Goal: Book appointment/travel/reservation

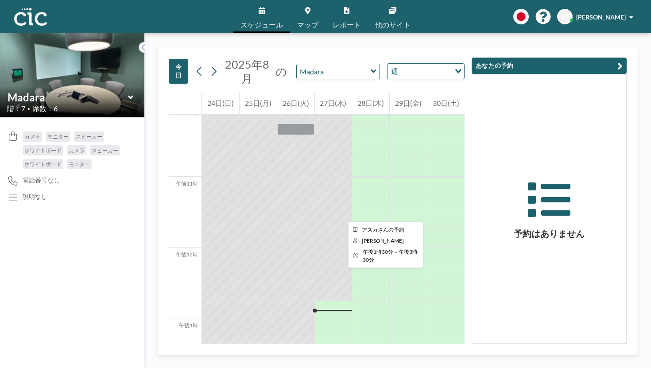
scroll to position [720, 0]
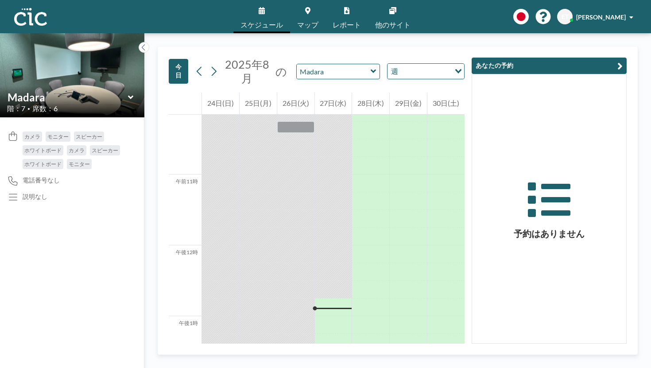
click at [371, 67] on icon at bounding box center [374, 71] width 6 height 9
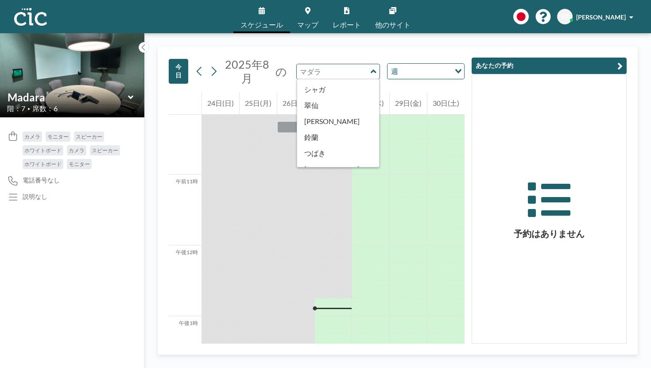
scroll to position [345, 0]
type input "Oboro"
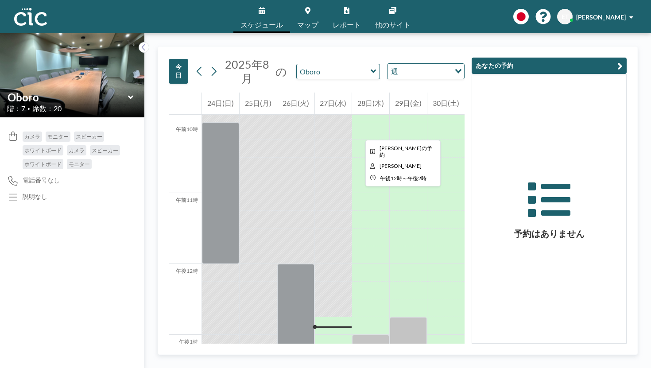
scroll to position [700, 0]
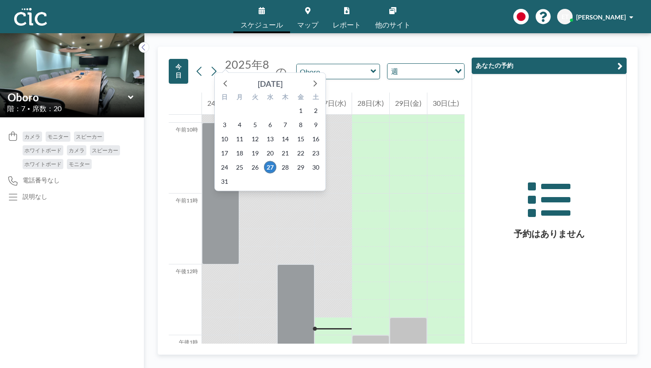
click at [258, 79] on font "[DATE]" at bounding box center [270, 84] width 25 height 10
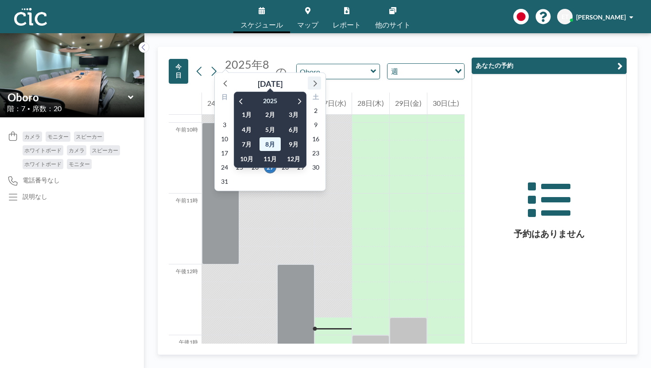
click at [309, 77] on icon at bounding box center [315, 83] width 12 height 12
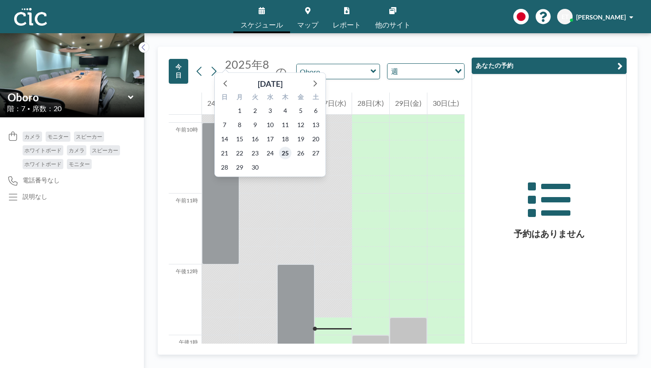
click at [282, 149] on font "25" at bounding box center [285, 153] width 7 height 8
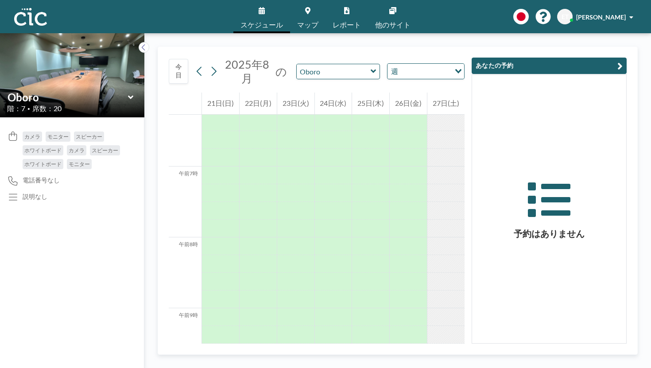
scroll to position [446, 0]
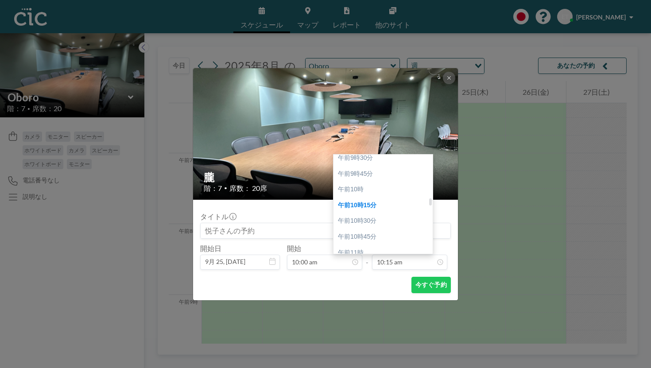
scroll to position [602, 0]
click at [383, 309] on div "午後12時" at bounding box center [382, 317] width 99 height 16
type input "12:00 pm"
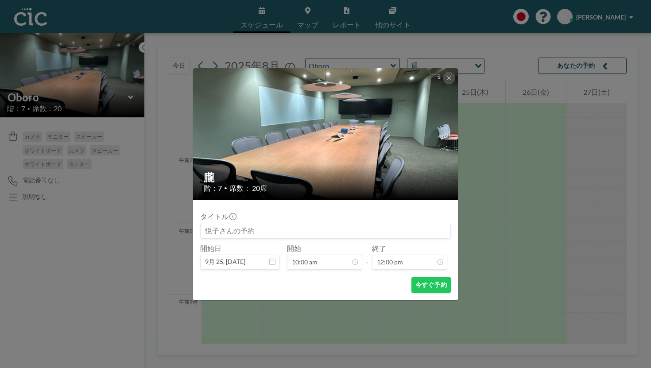
scroll to position [678, 0]
click at [411, 277] on button "今すぐ予約" at bounding box center [430, 285] width 39 height 16
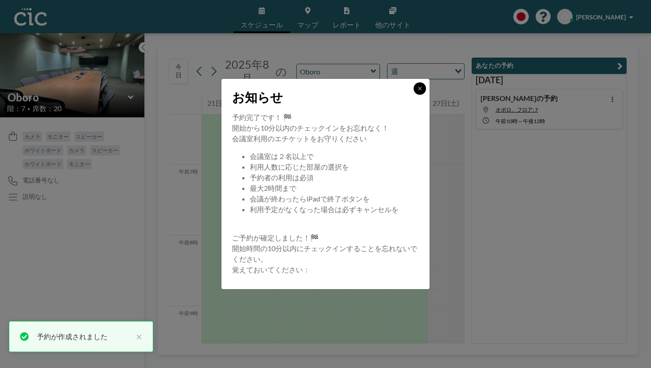
click at [414, 95] on button at bounding box center [420, 88] width 12 height 12
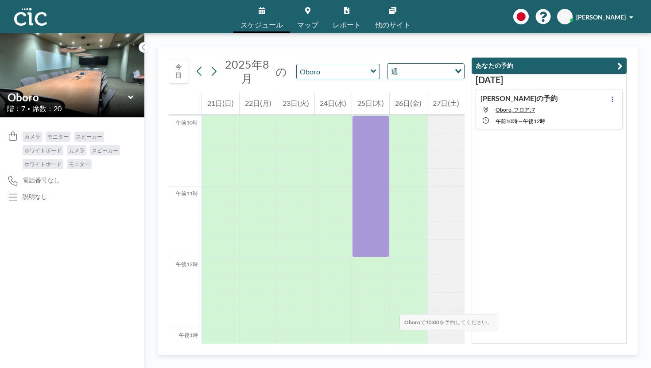
scroll to position [712, 0]
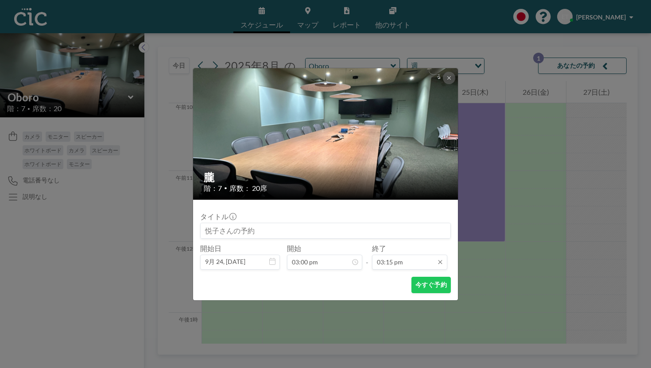
scroll to position [862, 0]
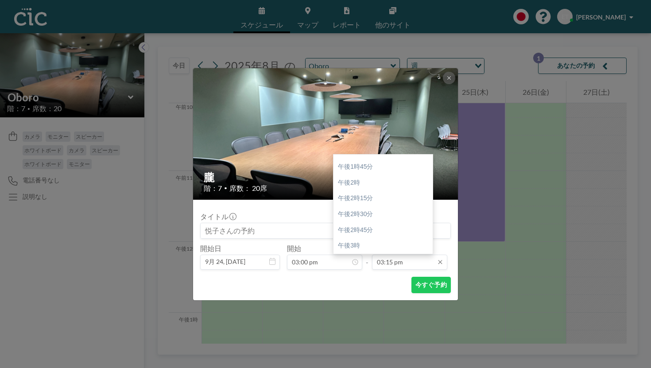
click at [392, 255] on input "03:15 pm" at bounding box center [409, 262] width 75 height 15
click at [361, 337] on div "午後5時" at bounding box center [382, 345] width 99 height 16
type input "05:00 pm"
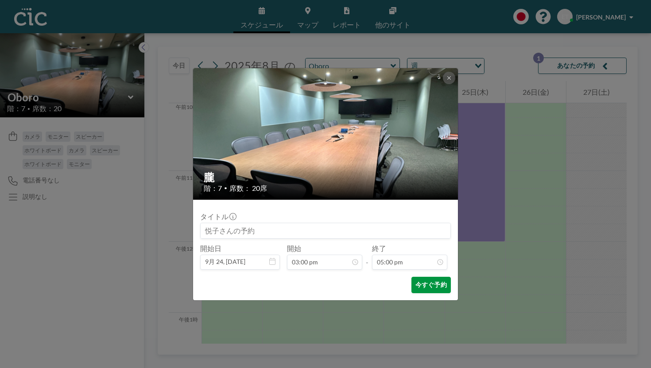
click at [415, 281] on font "今すぐ予約" at bounding box center [430, 285] width 31 height 8
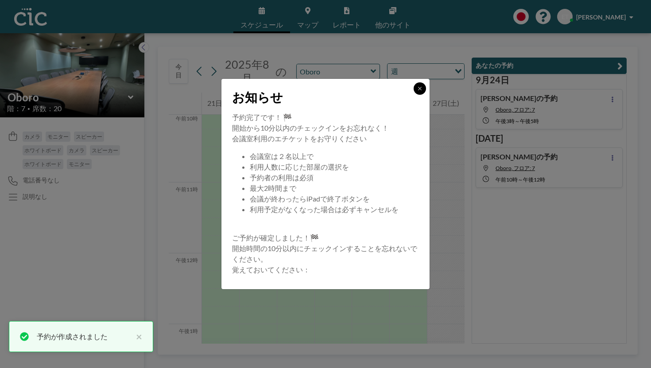
click at [418, 90] on icon at bounding box center [419, 88] width 3 height 3
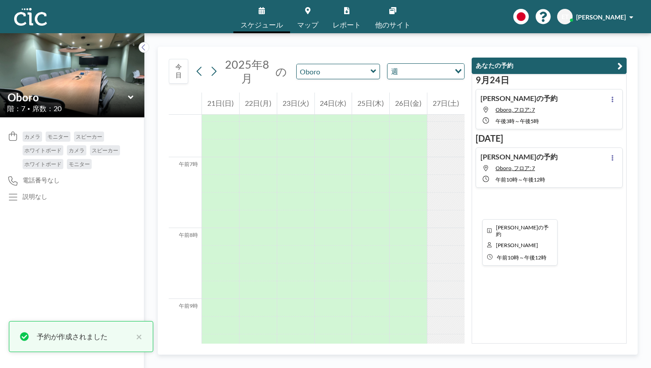
scroll to position [332, 0]
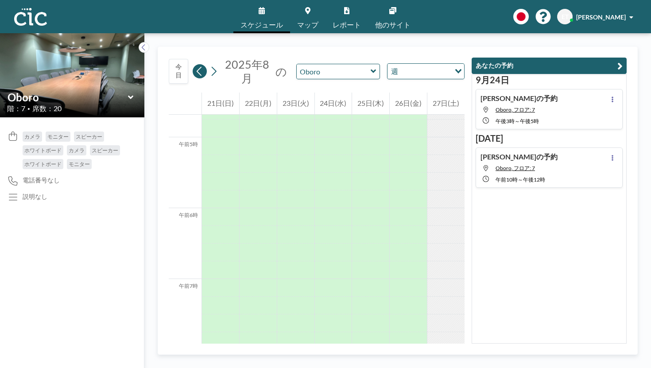
click at [195, 65] on icon at bounding box center [199, 71] width 8 height 13
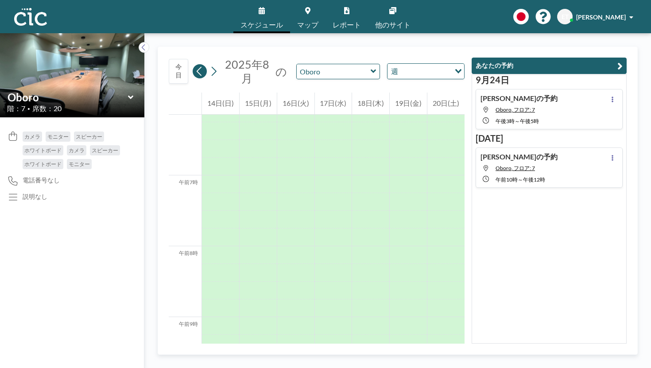
scroll to position [446, 0]
click at [195, 65] on icon at bounding box center [199, 71] width 8 height 13
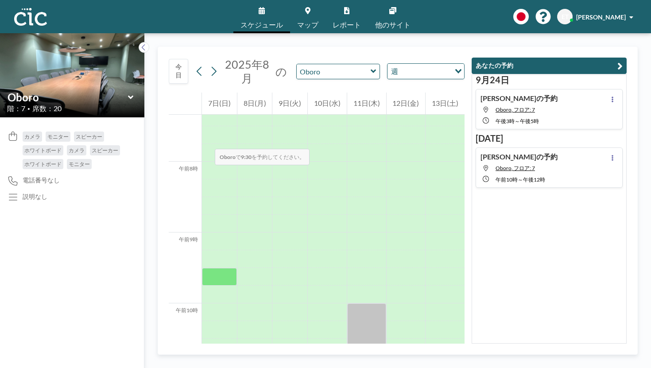
scroll to position [530, 0]
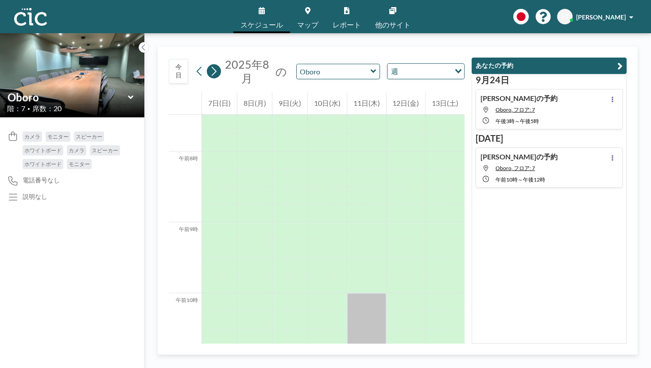
click at [209, 65] on icon at bounding box center [213, 71] width 8 height 13
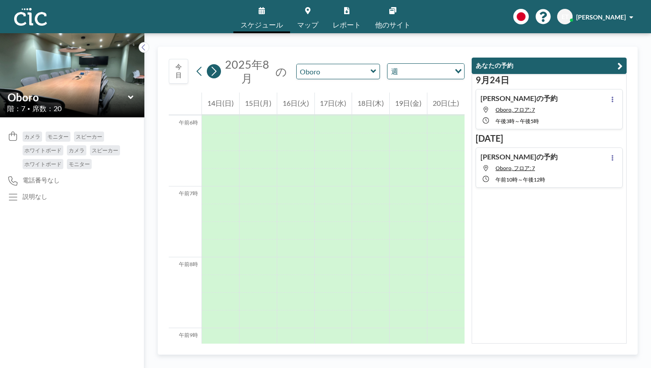
scroll to position [445, 0]
click at [209, 65] on icon at bounding box center [213, 71] width 8 height 13
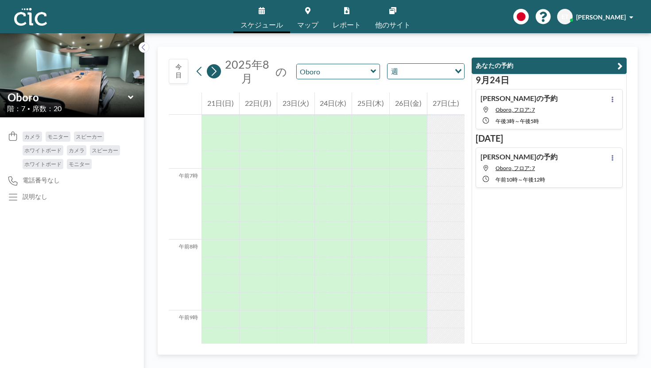
scroll to position [446, 0]
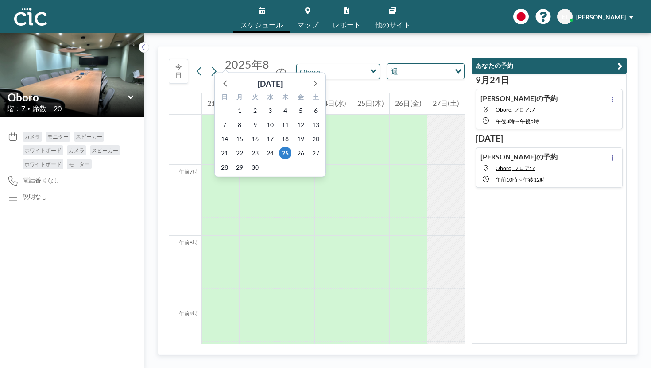
click at [225, 58] on font "2025年8月" at bounding box center [247, 71] width 44 height 27
click at [309, 77] on icon at bounding box center [315, 83] width 12 height 12
click at [220, 79] on icon at bounding box center [226, 83] width 12 height 12
click at [220, 77] on icon at bounding box center [226, 83] width 12 height 12
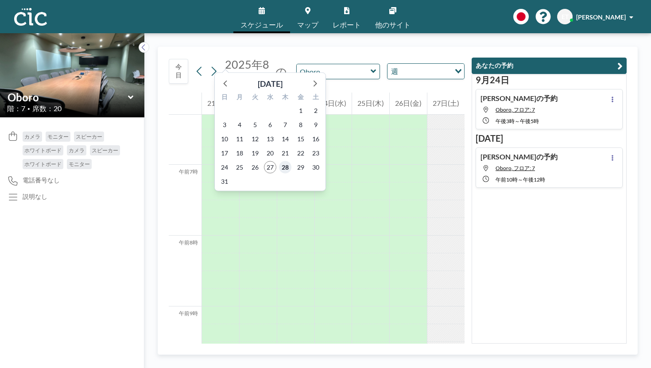
click at [282, 163] on font "28" at bounding box center [285, 167] width 7 height 8
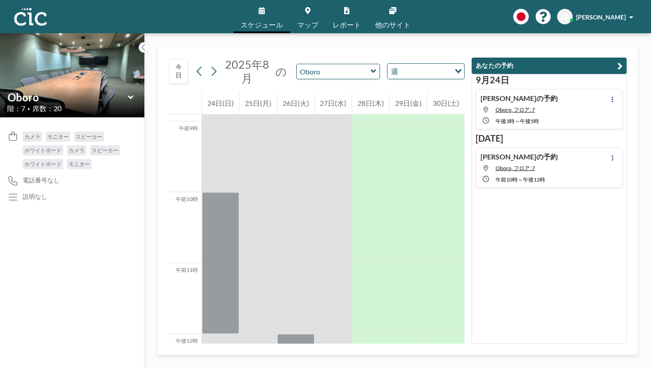
scroll to position [658, 0]
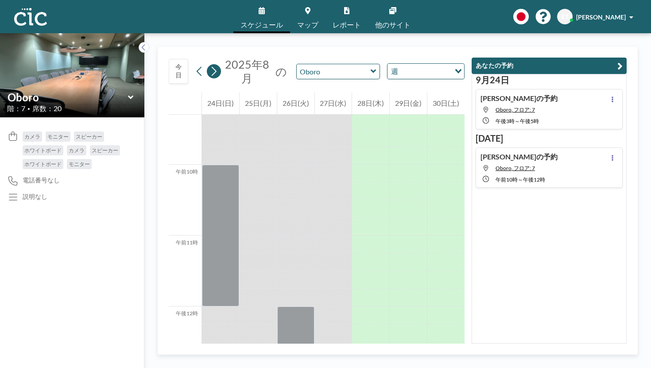
click at [209, 65] on icon at bounding box center [213, 71] width 8 height 13
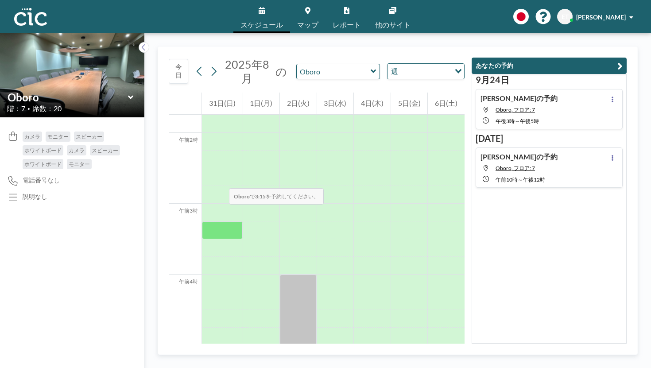
scroll to position [116, 0]
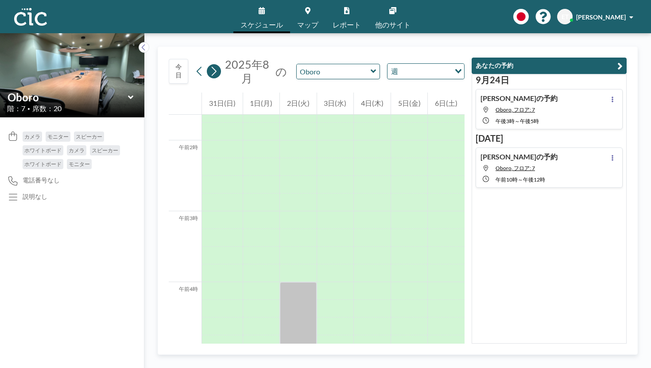
click at [209, 65] on icon at bounding box center [213, 71] width 8 height 13
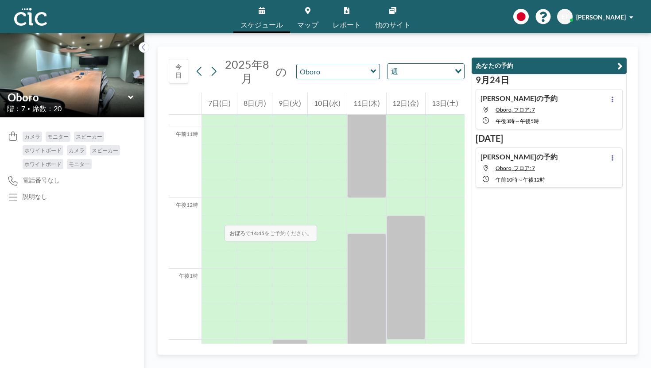
scroll to position [640, 0]
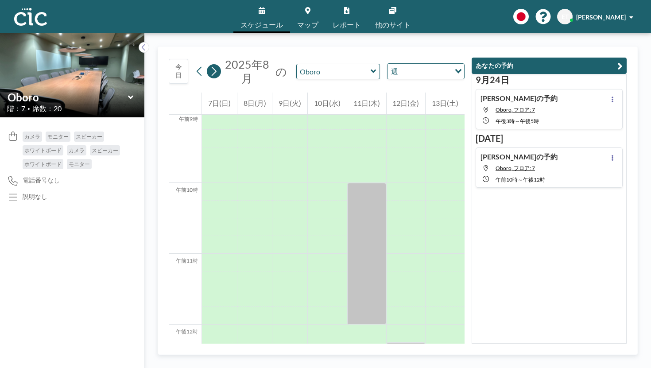
click at [209, 65] on icon at bounding box center [213, 71] width 8 height 13
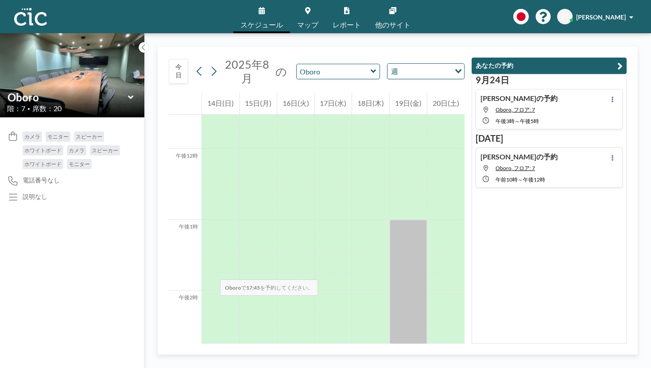
scroll to position [987, 0]
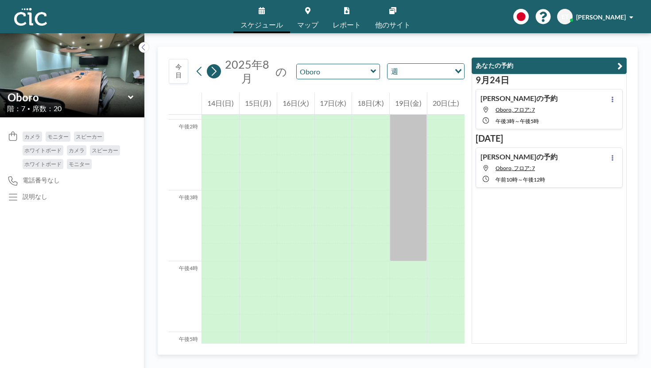
click at [209, 65] on icon at bounding box center [213, 71] width 8 height 13
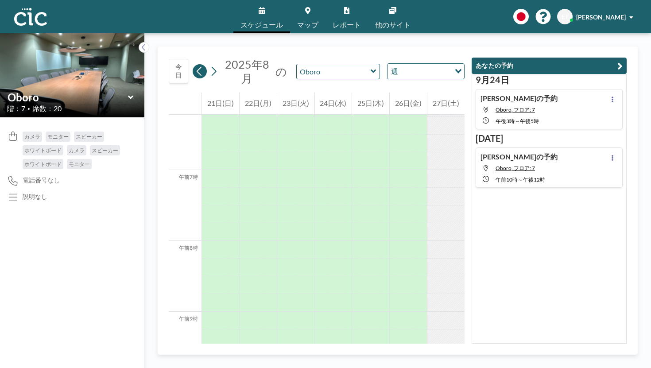
scroll to position [446, 0]
click at [195, 65] on icon at bounding box center [199, 71] width 8 height 13
